Goal: Task Accomplishment & Management: Manage account settings

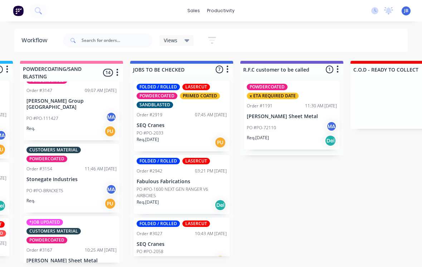
scroll to position [605, 0]
click at [47, 126] on div "Req. PU" at bounding box center [71, 132] width 90 height 12
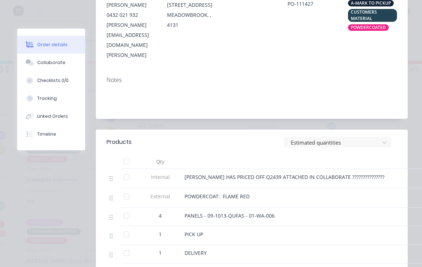
scroll to position [181, 0]
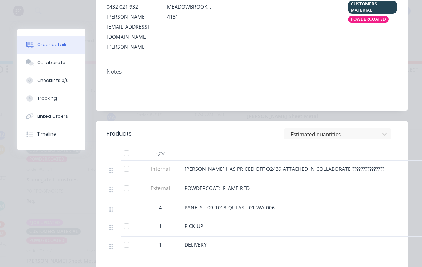
click at [41, 68] on button "Collaborate" at bounding box center [51, 63] width 68 height 18
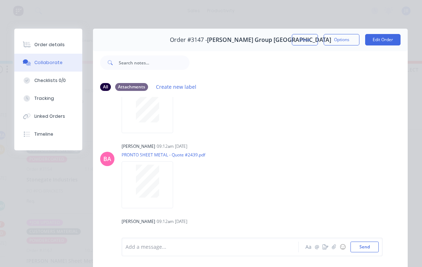
scroll to position [283, 0]
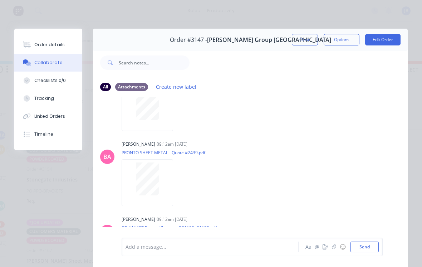
click at [143, 123] on div at bounding box center [148, 107] width 52 height 47
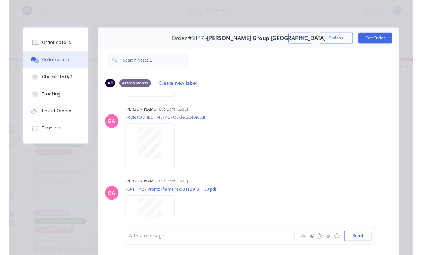
scroll to position [317, 0]
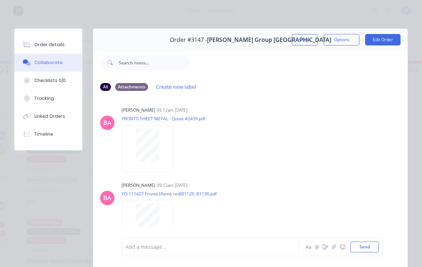
click at [131, 145] on div at bounding box center [147, 145] width 45 height 33
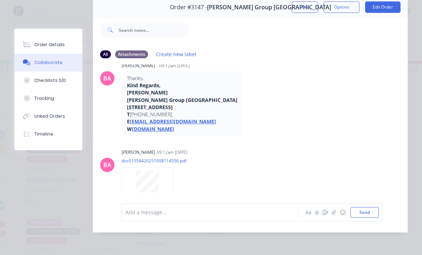
scroll to position [210, 0]
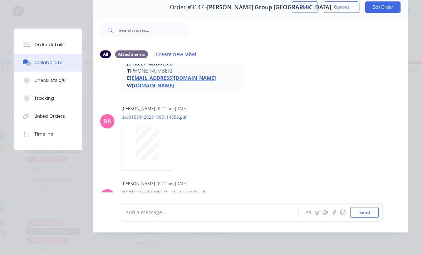
click at [128, 127] on div at bounding box center [147, 143] width 45 height 33
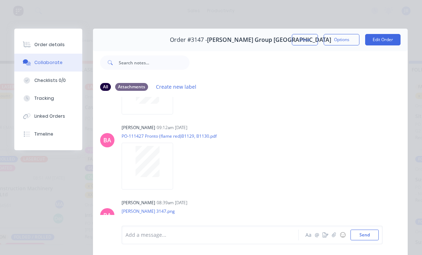
scroll to position [375, 0]
click at [127, 176] on div at bounding box center [147, 160] width 45 height 31
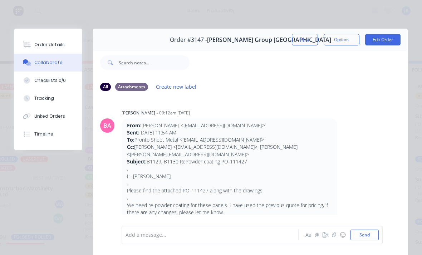
scroll to position [0, 0]
click at [34, 44] on div "Order details" at bounding box center [49, 45] width 30 height 6
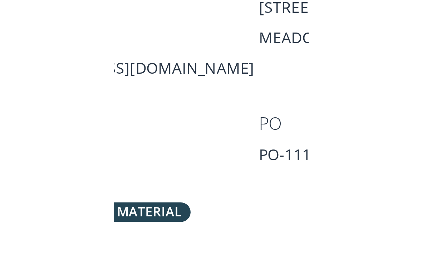
scroll to position [183, 0]
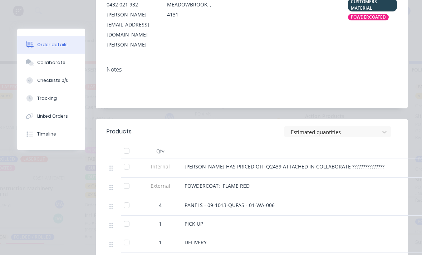
click at [35, 64] on button "Collaborate" at bounding box center [51, 63] width 68 height 18
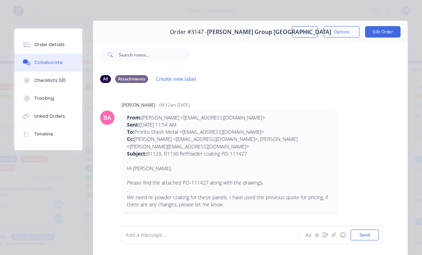
scroll to position [8, 0]
click at [298, 35] on button "Close" at bounding box center [305, 31] width 26 height 11
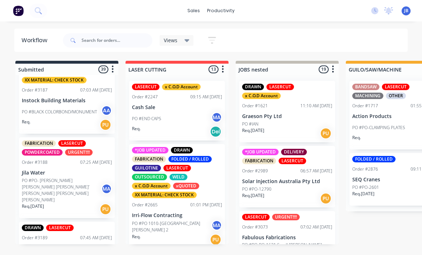
scroll to position [2571, 0]
click at [67, 178] on p "PO #PO- Jeffrey Aitchison Joel Johanson Charne’ Clarke Trent Gomboc Tom McNaugh…" at bounding box center [61, 191] width 79 height 26
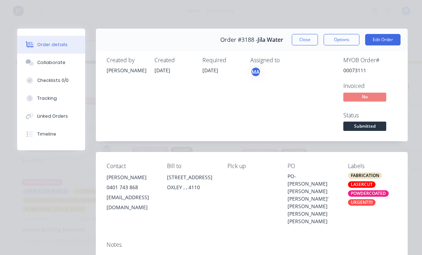
scroll to position [0, 0]
